Goal: Task Accomplishment & Management: Manage account settings

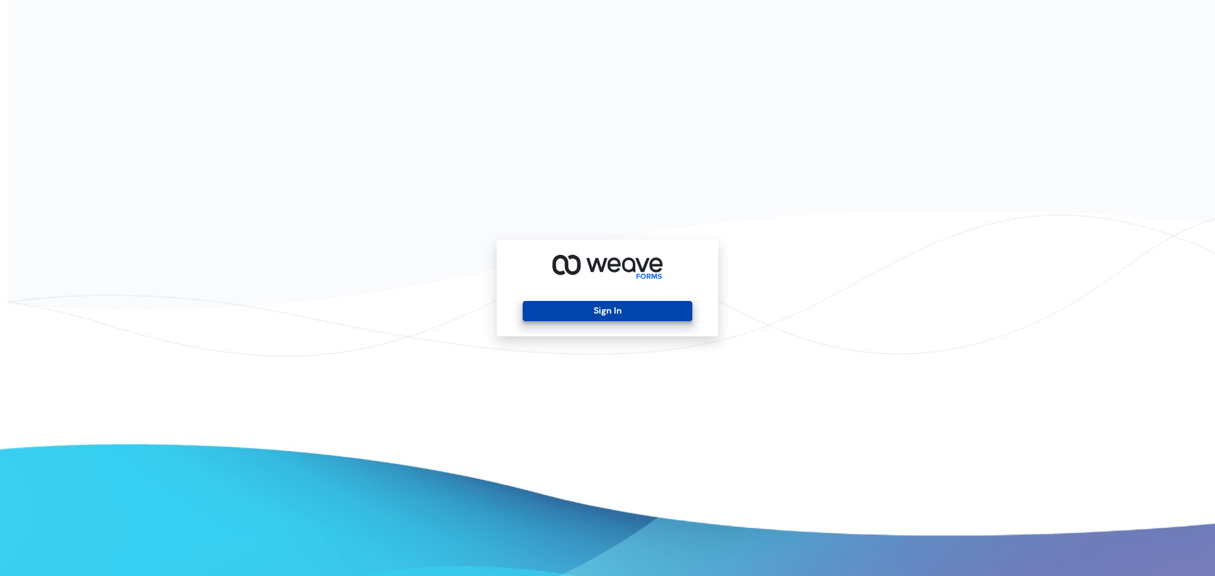
click at [654, 309] on button "Sign In" at bounding box center [607, 311] width 169 height 20
